Goal: Obtain resource: Obtain resource

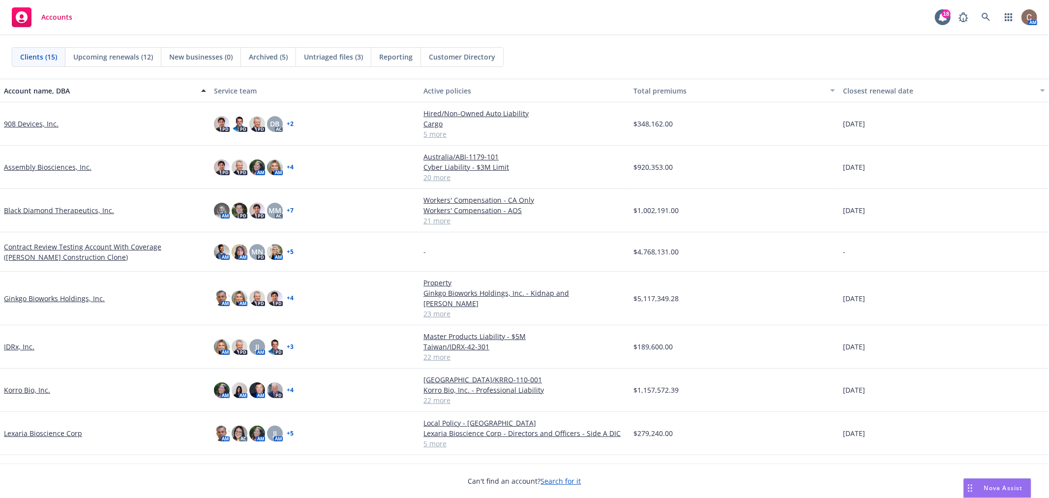
click at [61, 293] on link "Ginkgo Bioworks Holdings, Inc." at bounding box center [54, 298] width 101 height 10
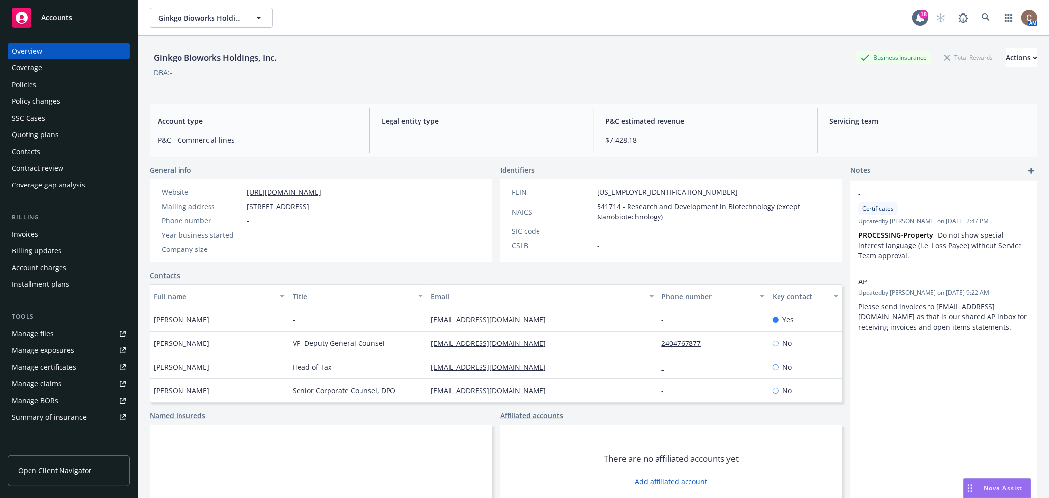
click at [84, 327] on link "Manage files" at bounding box center [69, 334] width 122 height 16
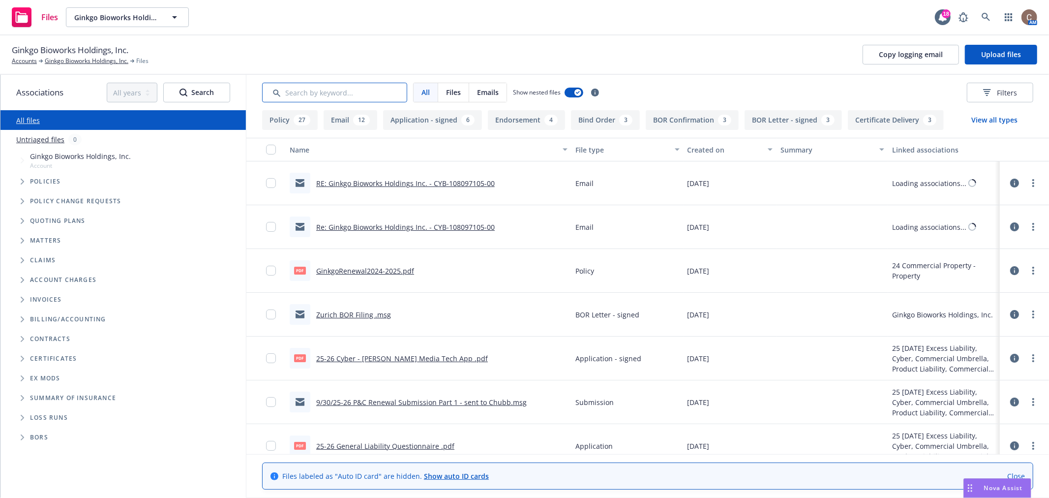
click at [353, 92] on input "Search by keyword..." at bounding box center [334, 93] width 145 height 20
type input "bor"
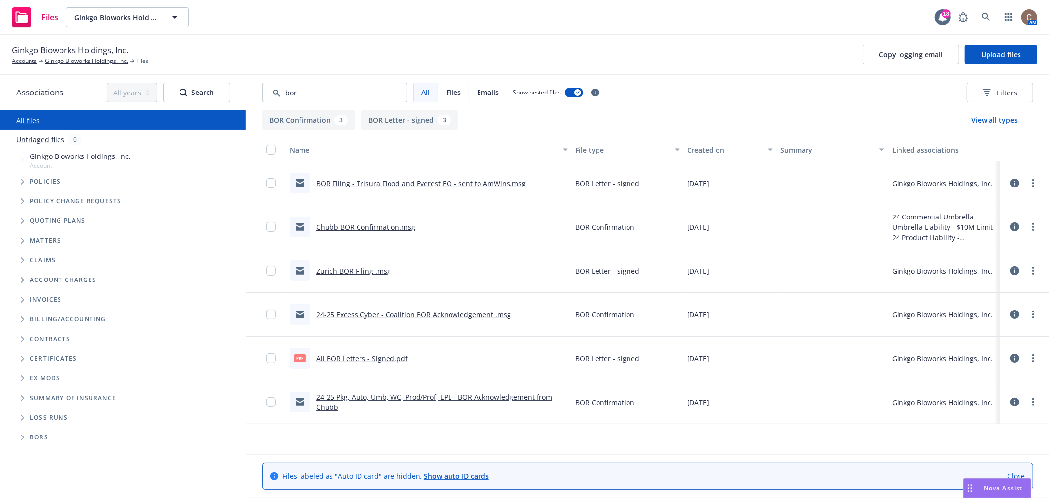
click at [351, 356] on link "All BOR Letters - Signed.pdf" at bounding box center [361, 358] width 91 height 9
